Goal: Information Seeking & Learning: Learn about a topic

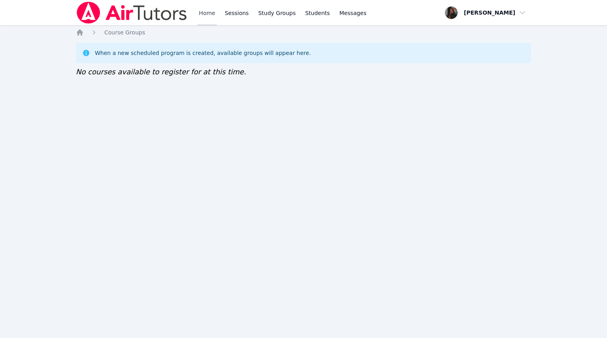
click at [206, 14] on link "Home" at bounding box center [206, 12] width 19 height 25
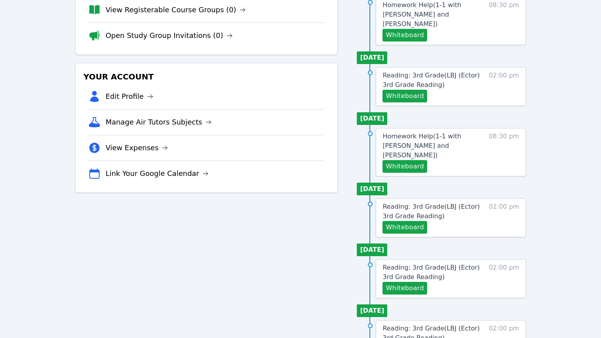
scroll to position [118, 0]
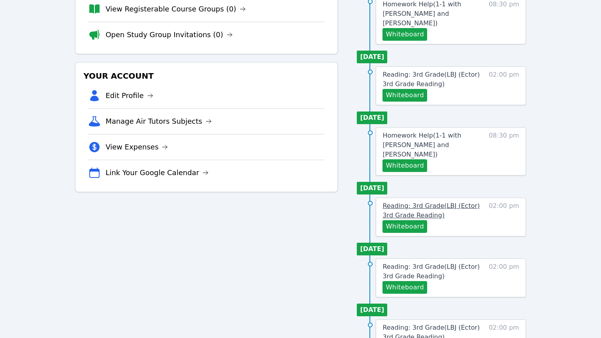
click at [425, 207] on span "Reading: 3rd Grade ( LBJ (Ector) 3rd Grade Reading )" at bounding box center [430, 210] width 97 height 17
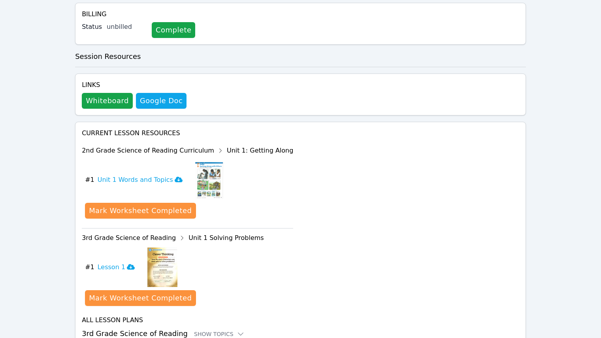
scroll to position [266, 0]
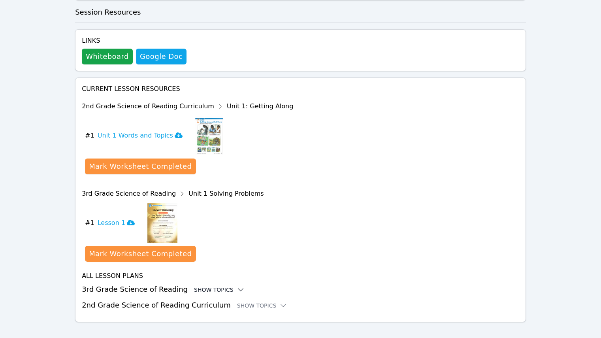
click at [238, 288] on icon at bounding box center [240, 289] width 5 height 2
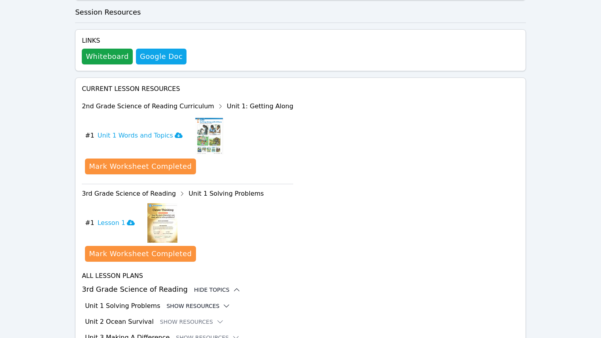
drag, startPoint x: 159, startPoint y: 291, endPoint x: 179, endPoint y: 299, distance: 21.6
drag, startPoint x: 179, startPoint y: 299, endPoint x: 145, endPoint y: 296, distance: 34.8
click at [137, 301] on h3 "Unit 1 Solving Problems" at bounding box center [122, 305] width 75 height 9
click at [184, 302] on button "Show Resources" at bounding box center [198, 306] width 64 height 8
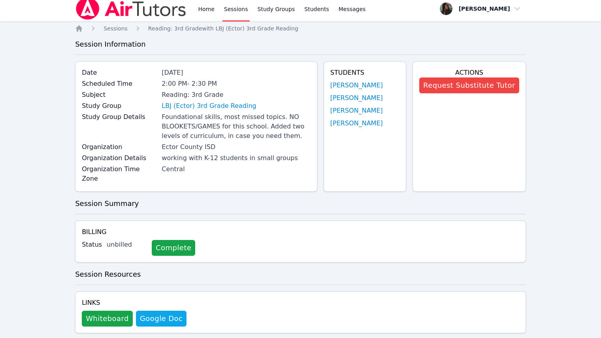
scroll to position [0, 0]
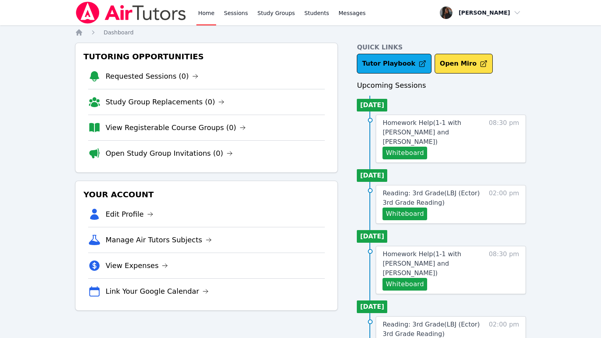
click at [110, 14] on img at bounding box center [131, 13] width 112 height 22
